Goal: Task Accomplishment & Management: Complete application form

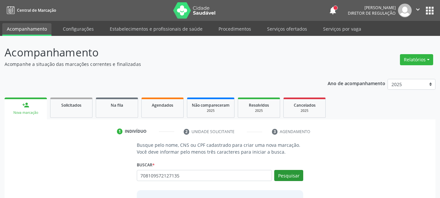
type input "708109572127135"
click at [298, 173] on button "Pesquisar" at bounding box center [288, 175] width 29 height 11
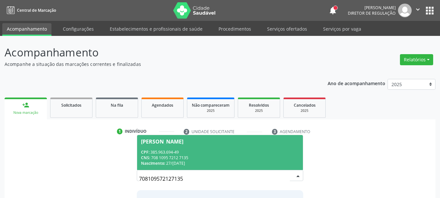
click at [188, 160] on div "CNS: 708 1095 7212 7135" at bounding box center [220, 158] width 158 height 6
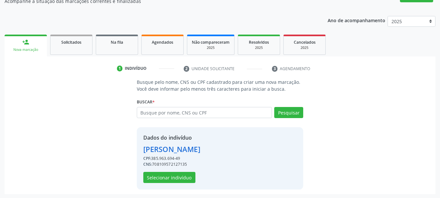
scroll to position [63, 0]
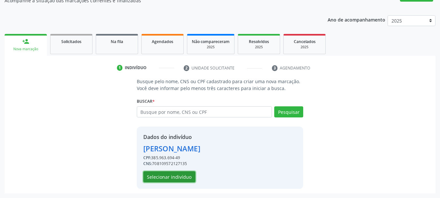
click at [174, 174] on button "Selecionar indivíduo" at bounding box center [169, 176] width 52 height 11
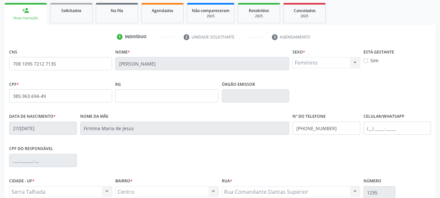
scroll to position [98, 0]
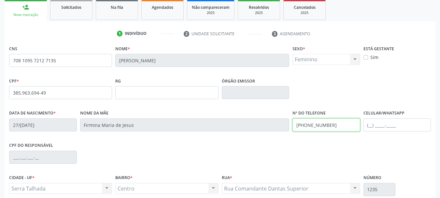
click at [190, 123] on div "Data de nascimento * 27/02/1944 Nome da mãe Firmina Maria de Jesus Nº do Telefo…" at bounding box center [219, 124] width 425 height 32
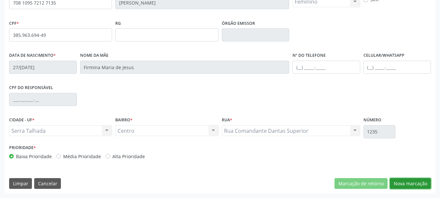
click at [410, 183] on button "Nova marcação" at bounding box center [410, 183] width 41 height 11
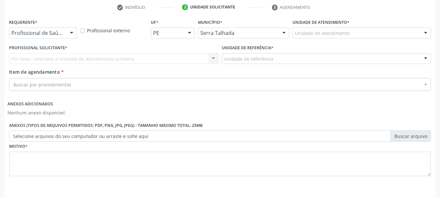
scroll to position [113, 0]
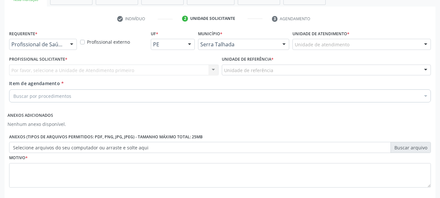
drag, startPoint x: 59, startPoint y: 40, endPoint x: 57, endPoint y: 44, distance: 4.7
click at [59, 41] on div "Profissional de Saúde" at bounding box center [43, 44] width 68 height 11
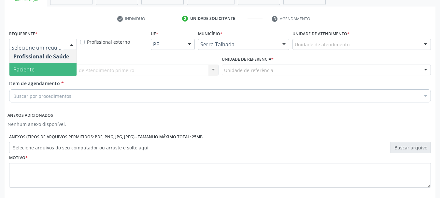
click at [41, 66] on span "Paciente" at bounding box center [42, 69] width 67 height 13
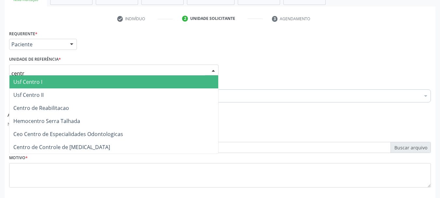
type input "centro"
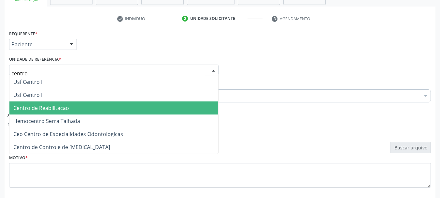
click at [41, 109] on span "Centro de Reabilitacao" at bounding box center [41, 107] width 56 height 7
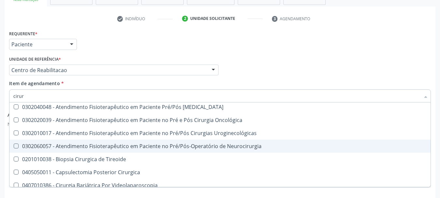
scroll to position [65, 0]
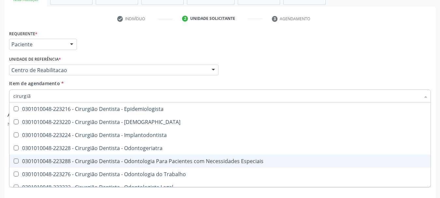
type input "cirurgião"
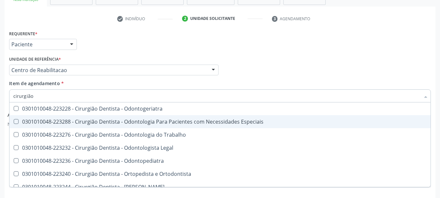
scroll to position [98, 0]
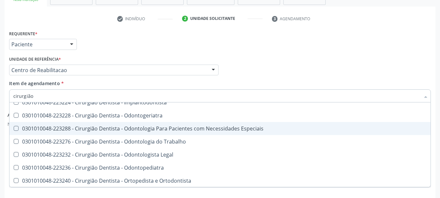
drag, startPoint x: 91, startPoint y: 127, endPoint x: 342, endPoint y: 137, distance: 250.9
click at [342, 137] on span "0301010048-223276 - Cirurgião Dentista - Odontologia do Trabalho" at bounding box center [219, 141] width 421 height 13
checkbox Trabalho "true"
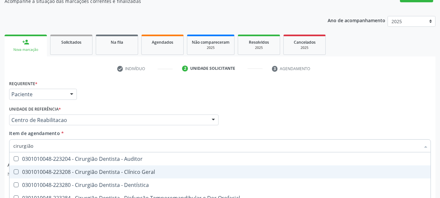
scroll to position [48, 0]
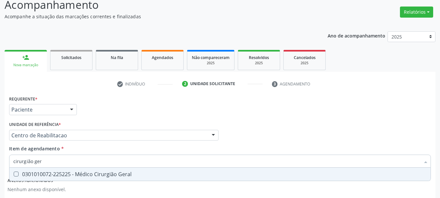
type input "cirurgião gera"
click at [85, 176] on div "0301010072-225225 - Médico Cirurgião Geral" at bounding box center [219, 173] width 413 height 5
checkbox Geral "true"
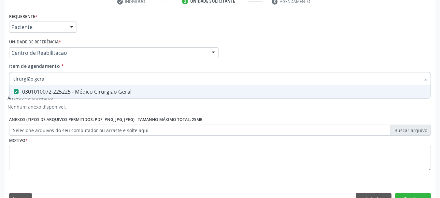
scroll to position [145, 0]
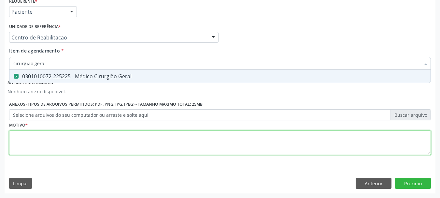
click at [77, 151] on div "Requerente * Paciente Profissional de Saúde Paciente Nenhum resultado encontrad…" at bounding box center [220, 80] width 422 height 168
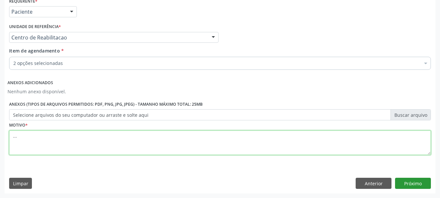
type textarea "..."
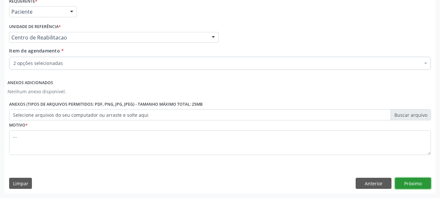
click at [424, 182] on button "Próximo" at bounding box center [413, 182] width 36 height 11
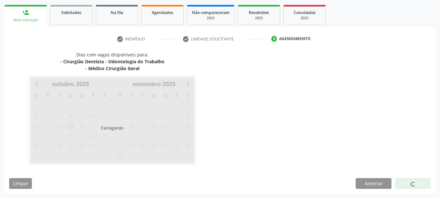
scroll to position [112, 0]
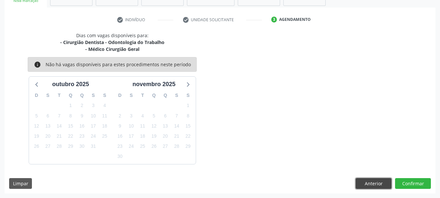
click at [375, 181] on button "Anterior" at bounding box center [373, 183] width 36 height 11
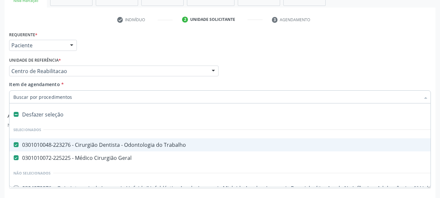
click at [11, 140] on span "0301010048-223276 - Cirurgião Dentista - Odontologia do Trabalho" at bounding box center [266, 144] width 515 height 13
drag, startPoint x: 227, startPoint y: 55, endPoint x: 179, endPoint y: 73, distance: 51.0
click at [227, 55] on div "Profissional Solicitante Por favor, selecione a Unidade de Atendimento primeiro…" at bounding box center [219, 67] width 425 height 25
checkbox Trabalho "true"
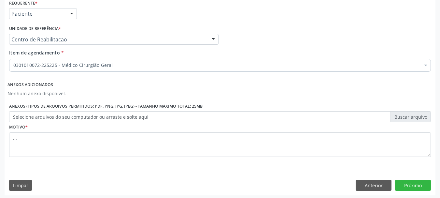
scroll to position [145, 0]
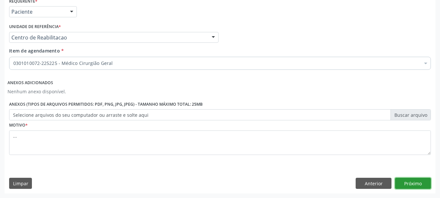
click at [411, 185] on button "Próximo" at bounding box center [413, 182] width 36 height 11
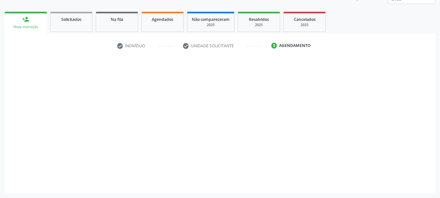
scroll to position [86, 0]
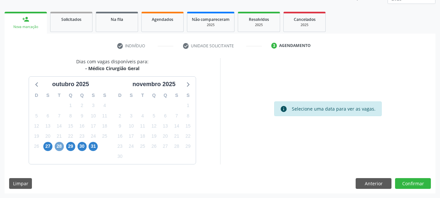
click at [57, 146] on span "28" at bounding box center [59, 146] width 9 height 9
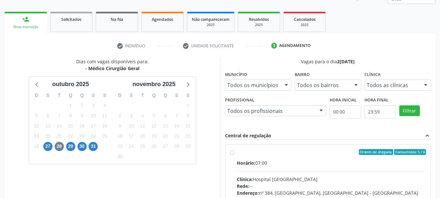
click at [237, 154] on label "Ordem de chegada Consumidos: 5 / 6 Horário: 07:00 Clínica: Hospital Sao Francis…" at bounding box center [331, 199] width 189 height 100
click at [232, 154] on input "Ordem de chegada Consumidos: 5 / 6 Horário: 07:00 Clínica: Hospital Sao Francis…" at bounding box center [232, 152] width 5 height 6
radio input "true"
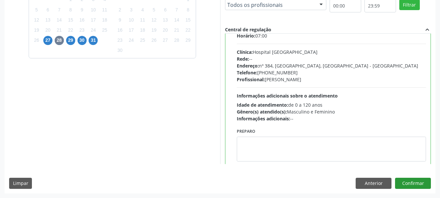
scroll to position [32, 0]
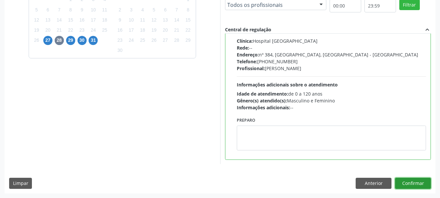
click at [413, 182] on button "Confirmar" at bounding box center [413, 182] width 36 height 11
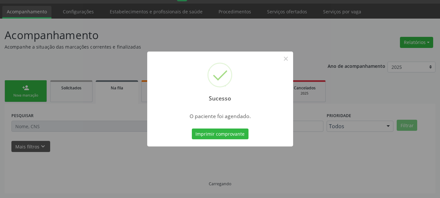
scroll to position [17, 0]
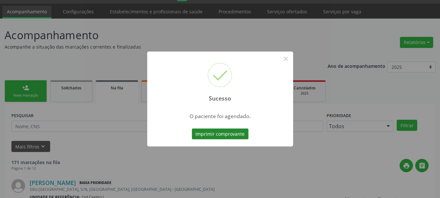
click at [225, 129] on button "Imprimir comprovante" at bounding box center [220, 133] width 57 height 11
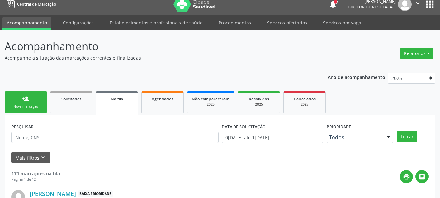
scroll to position [0, 0]
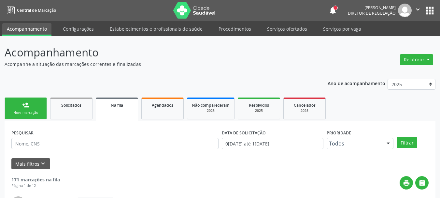
click at [425, 10] on button "apps" at bounding box center [429, 10] width 11 height 11
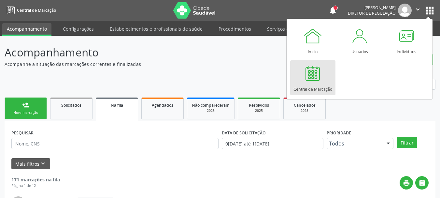
click at [304, 80] on div at bounding box center [313, 73] width 20 height 20
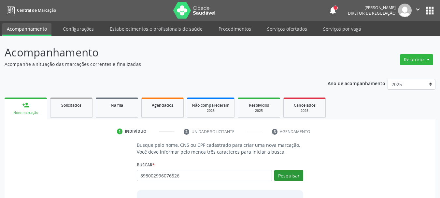
type input "898002996076526"
click at [289, 175] on button "Pesquisar" at bounding box center [288, 175] width 29 height 11
type input "898002996076526"
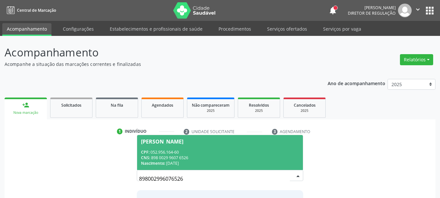
click at [205, 157] on div "CNS: 898 0029 9607 6526" at bounding box center [220, 158] width 158 height 6
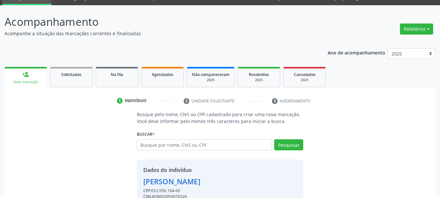
scroll to position [63, 0]
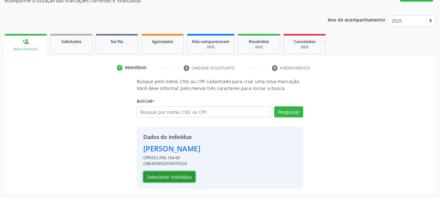
click at [175, 178] on button "Selecionar indivíduo" at bounding box center [169, 176] width 52 height 11
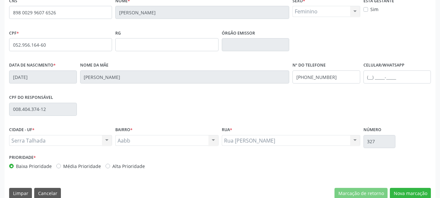
scroll to position [155, 0]
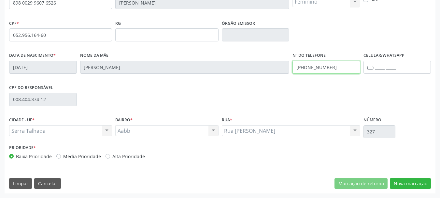
click at [145, 70] on div "Data de nascimento * 19/05/1985 Nome da mãe Edleuza Souza e Silva Nº do Telefon…" at bounding box center [219, 66] width 425 height 32
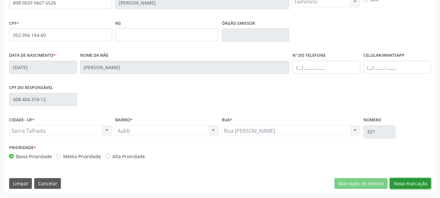
click at [416, 181] on button "Nova marcação" at bounding box center [410, 183] width 41 height 11
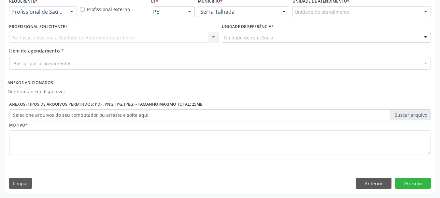
scroll to position [145, 0]
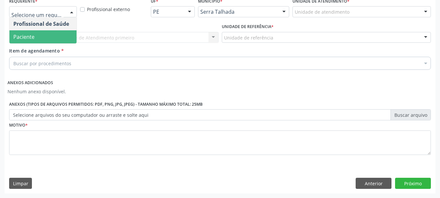
click at [20, 39] on span "Paciente" at bounding box center [23, 36] width 21 height 7
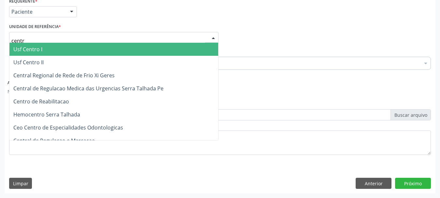
type input "centro"
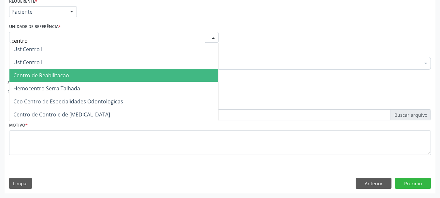
click at [38, 81] on span "Centro de Reabilitacao" at bounding box center [113, 75] width 209 height 13
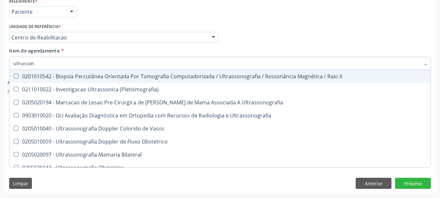
type input "ultrassono"
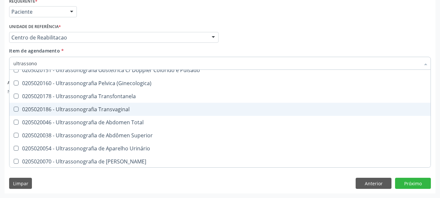
scroll to position [98, 0]
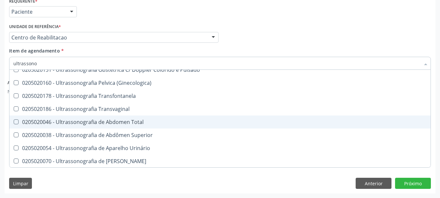
click at [124, 124] on div "0205020046 - Ultrassonografia de Abdomen Total" at bounding box center [219, 121] width 413 height 5
checkbox Total "true"
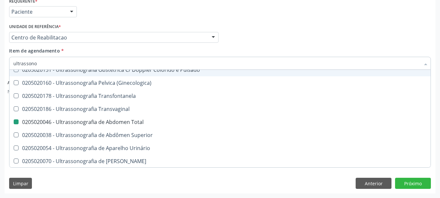
click at [267, 39] on div "Profissional Solicitante Por favor, selecione a Unidade de Atendimento primeiro…" at bounding box center [219, 34] width 425 height 25
checkbox Ultrassonografia "true"
checkbox Total "false"
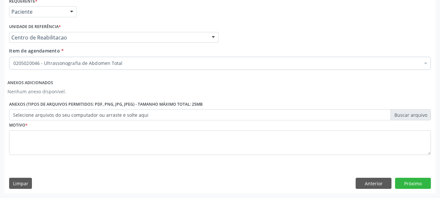
scroll to position [0, 0]
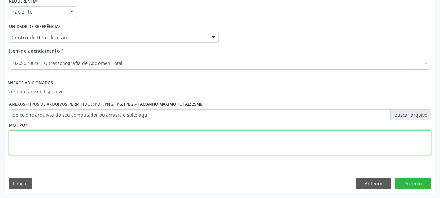
click at [81, 155] on textarea at bounding box center [220, 142] width 422 height 25
type textarea "..."
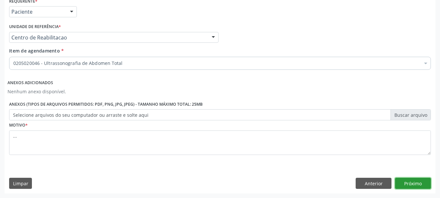
click at [417, 181] on button "Próximo" at bounding box center [413, 182] width 36 height 11
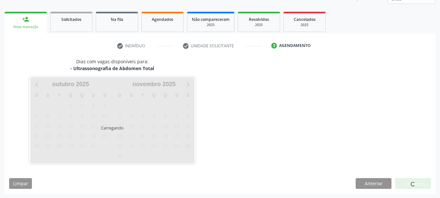
scroll to position [86, 0]
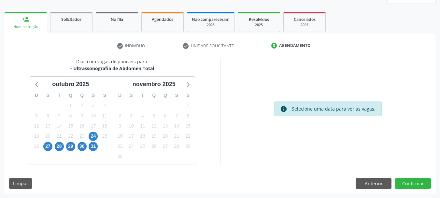
click at [60, 141] on div "28" at bounding box center [59, 146] width 9 height 10
click at [58, 143] on span "28" at bounding box center [59, 146] width 9 height 9
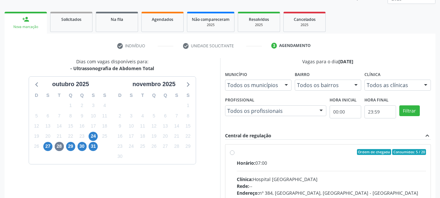
click at [237, 152] on label "Ordem de chegada Consumidos: 5 / 20 Horário: 07:00 Clínica: Hospital Sao Franci…" at bounding box center [331, 199] width 189 height 100
click at [230, 152] on input "Ordem de chegada Consumidos: 5 / 20 Horário: 07:00 Clínica: Hospital Sao Franci…" at bounding box center [232, 152] width 5 height 6
radio input "true"
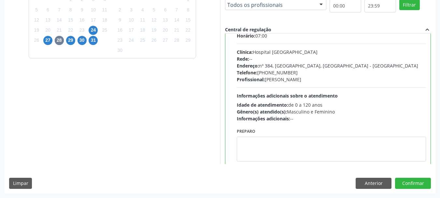
scroll to position [32, 0]
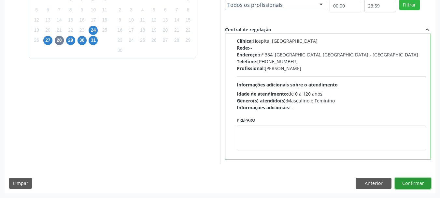
click at [416, 182] on button "Confirmar" at bounding box center [413, 182] width 36 height 11
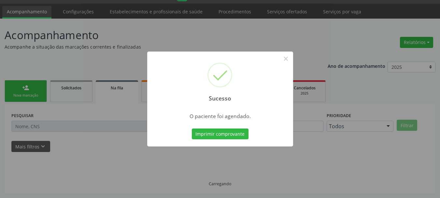
scroll to position [17, 0]
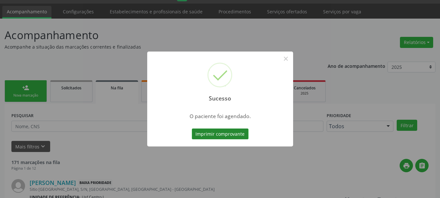
click at [212, 132] on button "Imprimir comprovante" at bounding box center [220, 133] width 57 height 11
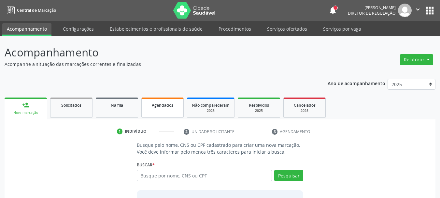
click at [169, 107] on span "Agendados" at bounding box center [162, 105] width 21 height 6
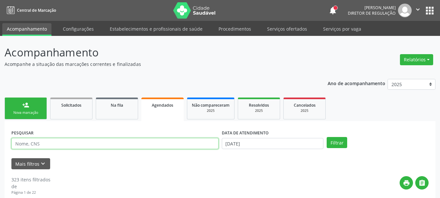
click at [88, 142] on input "text" at bounding box center [114, 143] width 207 height 11
type input "898002996076526"
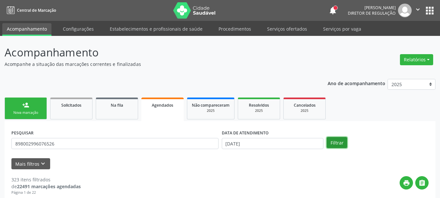
click at [336, 138] on button "Filtrar" at bounding box center [337, 142] width 21 height 11
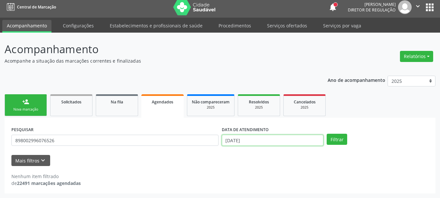
click at [252, 138] on input "15/10/2025" at bounding box center [273, 139] width 102 height 11
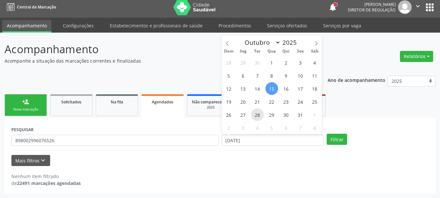
click at [260, 115] on span "28" at bounding box center [257, 114] width 13 height 13
type input "2[DATE]"
click at [260, 115] on span "28" at bounding box center [257, 114] width 13 height 13
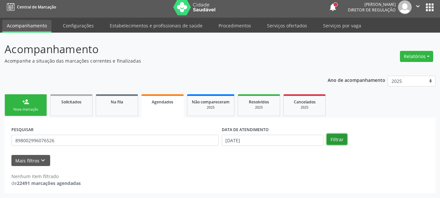
click at [336, 143] on button "Filtrar" at bounding box center [337, 138] width 21 height 11
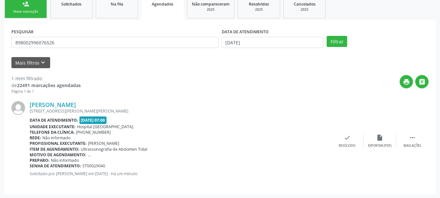
scroll to position [102, 0]
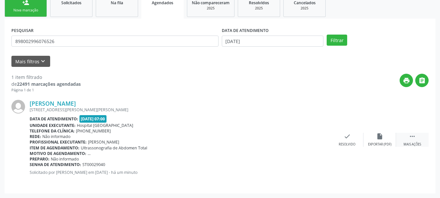
click at [412, 133] on icon "" at bounding box center [412, 135] width 7 height 7
click at [287, 142] on div "Imprimir" at bounding box center [281, 144] width 15 height 5
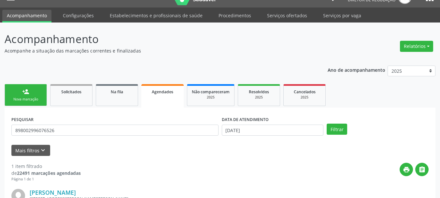
scroll to position [5, 0]
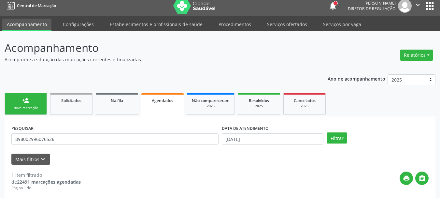
click at [433, 8] on button "apps" at bounding box center [429, 5] width 11 height 11
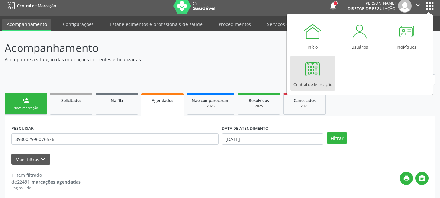
click at [306, 78] on div at bounding box center [313, 69] width 20 height 20
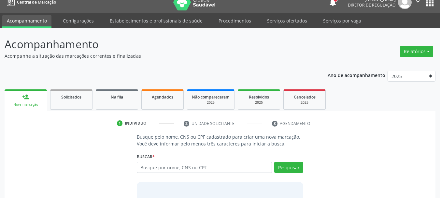
scroll to position [33, 0]
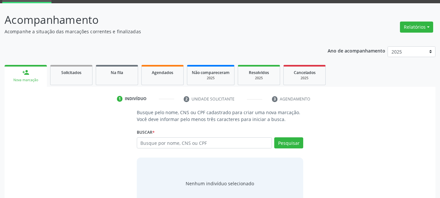
click at [181, 141] on input "text" at bounding box center [204, 142] width 135 height 11
type input "209136014320003"
click at [299, 146] on button "Pesquisar" at bounding box center [288, 142] width 29 height 11
type input "209136014320003"
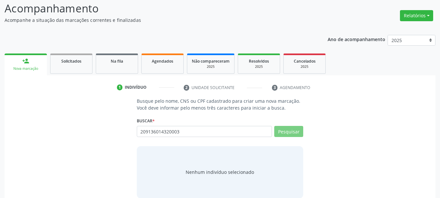
scroll to position [53, 0]
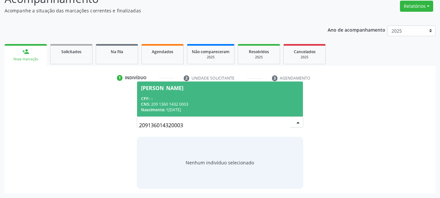
click at [174, 96] on div "CPF: --" at bounding box center [220, 99] width 158 height 6
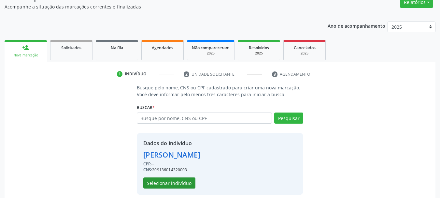
scroll to position [63, 0]
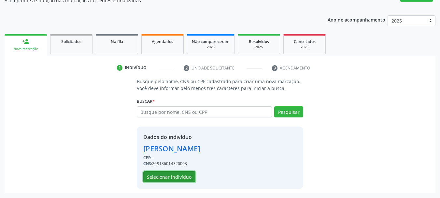
click at [169, 174] on button "Selecionar indivíduo" at bounding box center [169, 176] width 52 height 11
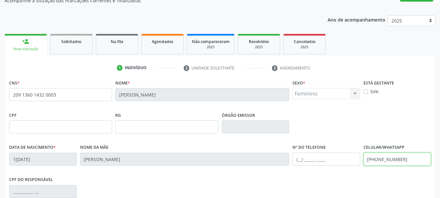
drag, startPoint x: 414, startPoint y: 153, endPoint x: 313, endPoint y: 172, distance: 103.3
click at [313, 172] on div "Data de nascimento * 12/01/1986 Nome da mãe Edileuza Aliana Santos da Silva Nº …" at bounding box center [219, 158] width 425 height 32
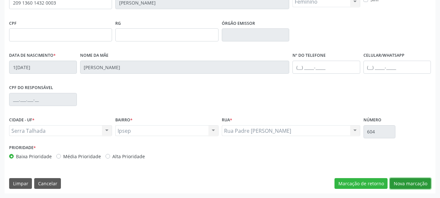
click at [399, 181] on button "Nova marcação" at bounding box center [410, 183] width 41 height 11
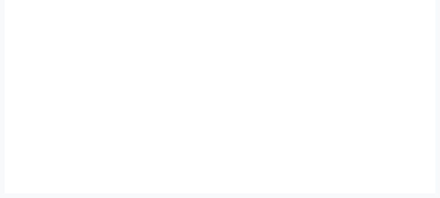
scroll to position [145, 0]
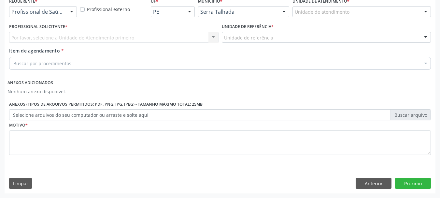
click at [59, 17] on div "Profissional de Saúde" at bounding box center [43, 11] width 68 height 11
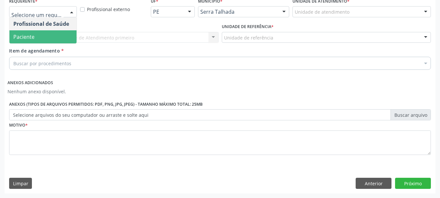
click at [44, 33] on span "Paciente" at bounding box center [42, 36] width 67 height 13
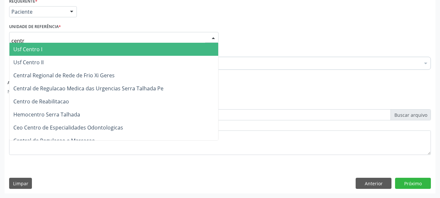
type input "centro"
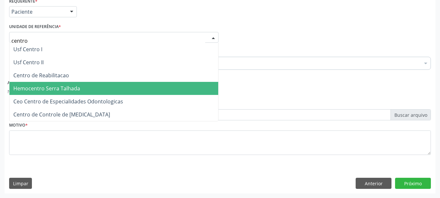
drag, startPoint x: 67, startPoint y: 82, endPoint x: 67, endPoint y: 78, distance: 4.3
click at [66, 81] on ul "Usf Centro I Usf Centro II Centro de Reabilitacao Hemocentro Serra Talhada Ceo …" at bounding box center [113, 82] width 209 height 78
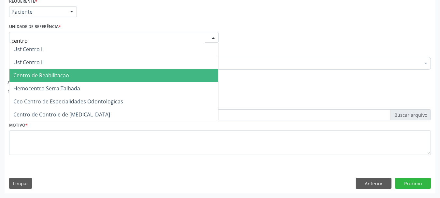
click at [69, 71] on span "Centro de Reabilitacao" at bounding box center [113, 75] width 209 height 13
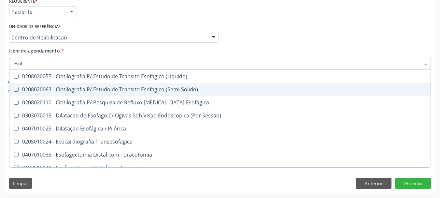
type input "esofa"
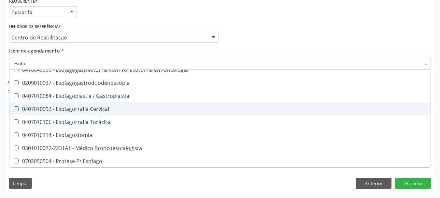
scroll to position [130, 0]
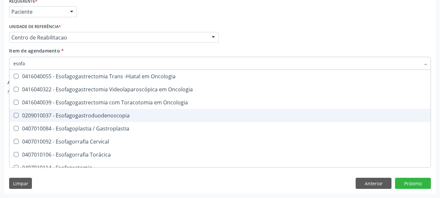
click at [106, 113] on div "0209010037 - Esofagogastroduodenoscopia" at bounding box center [219, 115] width 413 height 5
checkbox Esofagogastroduodenoscopia "true"
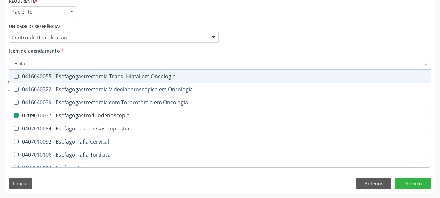
click at [275, 48] on div "Item de agendamento * esofa Desfazer seleção 0208020055 - Cintilografia P/ Estu…" at bounding box center [220, 57] width 422 height 21
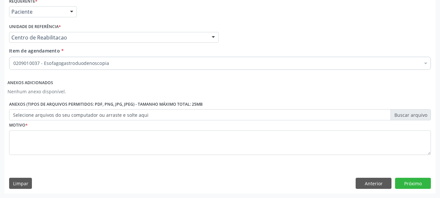
scroll to position [0, 0]
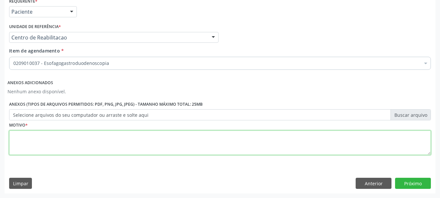
click at [50, 144] on textarea at bounding box center [220, 142] width 422 height 25
type textarea "..."
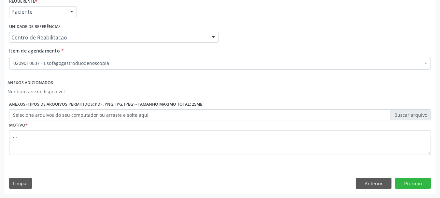
click at [417, 176] on div "Requerente * Paciente Profissional de Saúde Paciente Nenhum resultado encontrad…" at bounding box center [220, 94] width 431 height 197
click at [408, 186] on button "Próximo" at bounding box center [413, 182] width 36 height 11
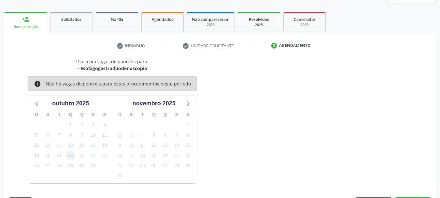
scroll to position [105, 0]
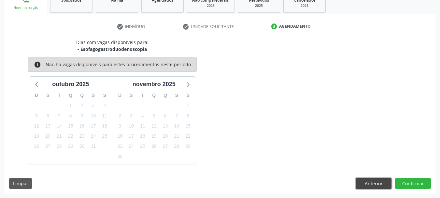
click at [370, 184] on button "Anterior" at bounding box center [373, 183] width 36 height 11
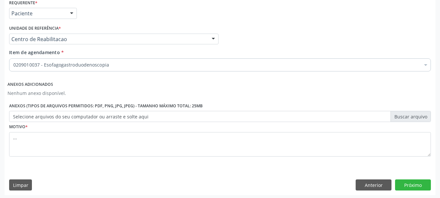
scroll to position [145, 0]
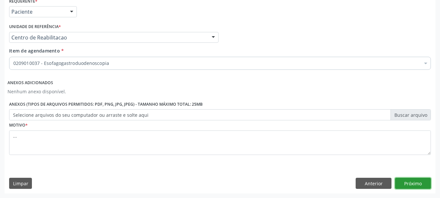
click at [402, 179] on button "Próximo" at bounding box center [413, 182] width 36 height 11
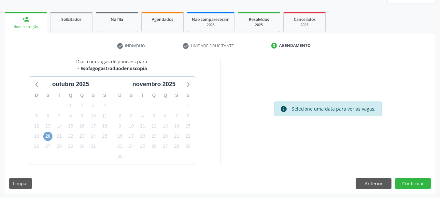
click at [48, 138] on span "20" at bounding box center [47, 136] width 9 height 9
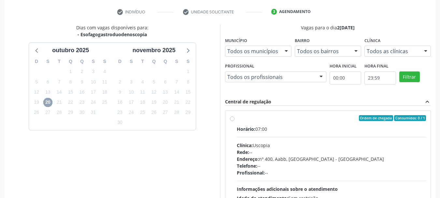
scroll to position [151, 0]
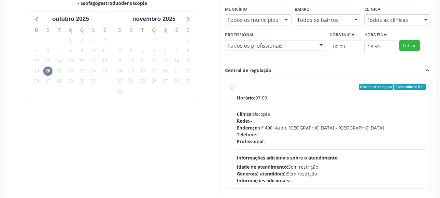
click at [237, 85] on label "Ordem de chegada Consumidos: 0 / 1 Horário: 07:00 Clínica: Uscopia Rede: -- End…" at bounding box center [331, 134] width 189 height 100
click at [230, 85] on input "Ordem de chegada Consumidos: 0 / 1 Horário: 07:00 Clínica: Uscopia Rede: -- End…" at bounding box center [232, 87] width 5 height 6
radio input "true"
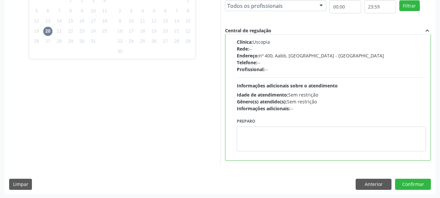
scroll to position [191, 0]
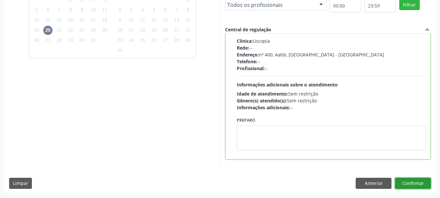
click at [420, 185] on button "Confirmar" at bounding box center [413, 182] width 36 height 11
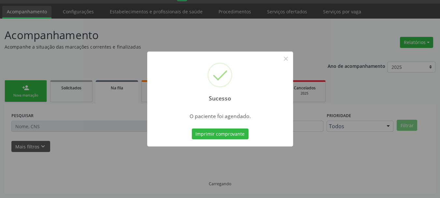
scroll to position [17, 0]
click at [218, 136] on button "Imprimir comprovante" at bounding box center [220, 133] width 57 height 11
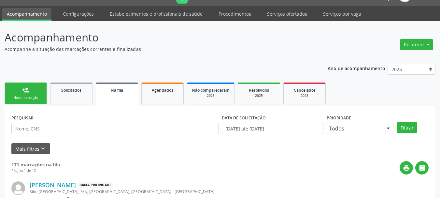
scroll to position [0, 0]
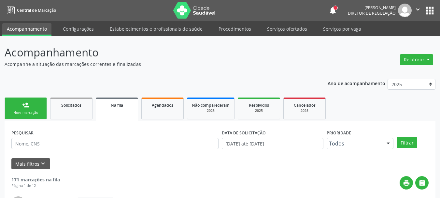
click at [427, 9] on button "apps" at bounding box center [429, 10] width 11 height 11
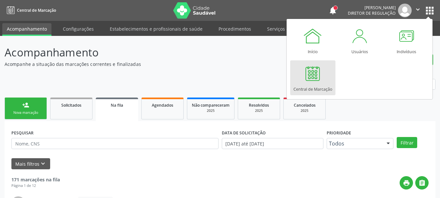
click at [309, 76] on div at bounding box center [313, 73] width 20 height 20
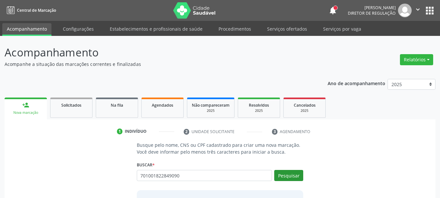
type input "701001822849090"
click at [298, 180] on button "Pesquisar" at bounding box center [288, 175] width 29 height 11
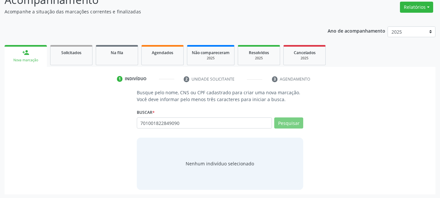
scroll to position [53, 0]
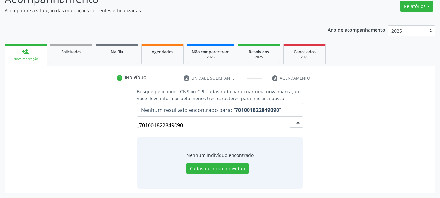
drag, startPoint x: 186, startPoint y: 127, endPoint x: 33, endPoint y: 124, distance: 153.4
click at [85, 137] on div "Busque pelo nome, CNS ou CPF cadastrado para criar uma nova marcação. Você deve…" at bounding box center [220, 138] width 422 height 100
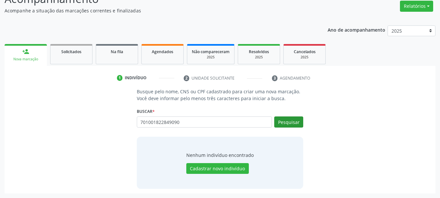
type input "701001822849090"
click at [290, 123] on button "Pesquisar" at bounding box center [288, 121] width 29 height 11
